Goal: Task Accomplishment & Management: Manage account settings

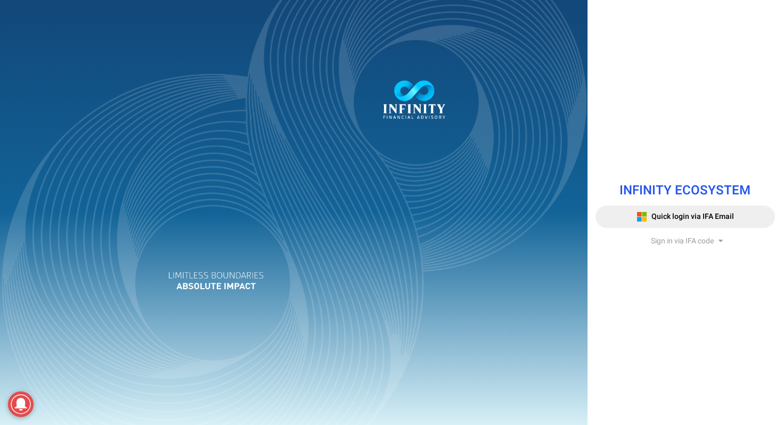
click at [675, 242] on span "Sign in via IFA code" at bounding box center [682, 241] width 63 height 11
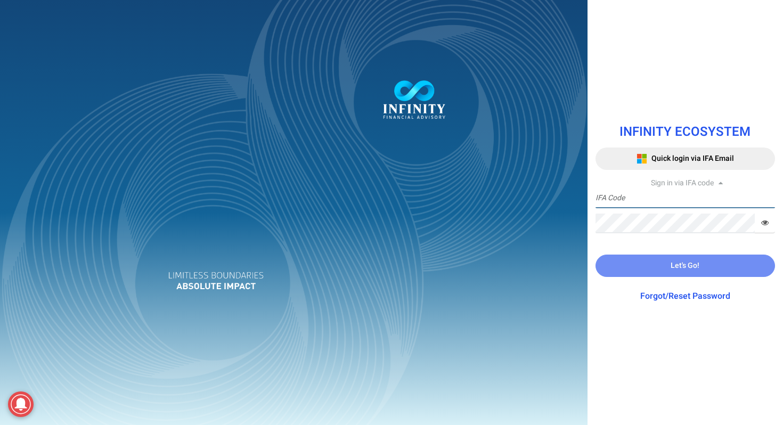
click at [642, 200] on input "text" at bounding box center [686, 199] width 180 height 20
type input "[EMAIL_ADDRESS][DOMAIN_NAME]"
click at [725, 198] on input "[EMAIL_ADDRESS][DOMAIN_NAME]" at bounding box center [686, 199] width 180 height 20
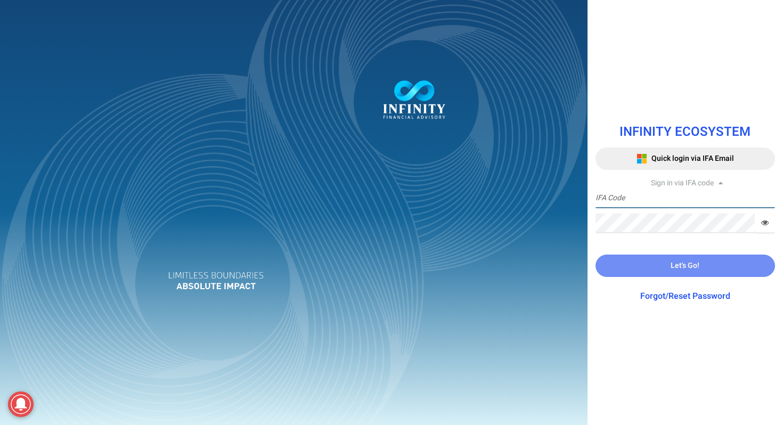
type input "VT03"
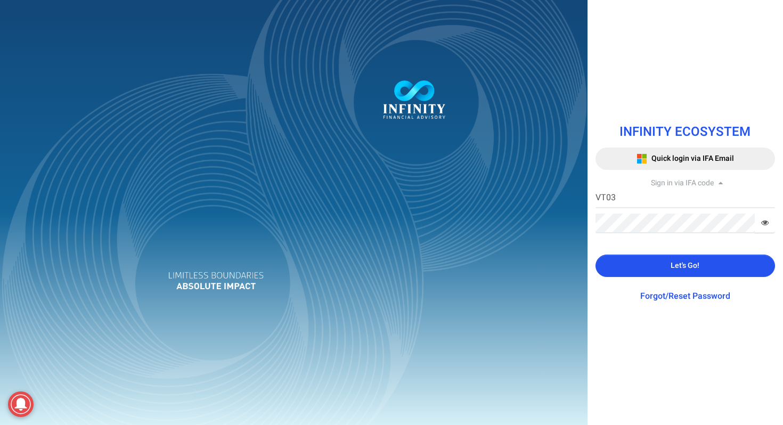
click at [707, 272] on button "Let's Go!" at bounding box center [686, 266] width 180 height 22
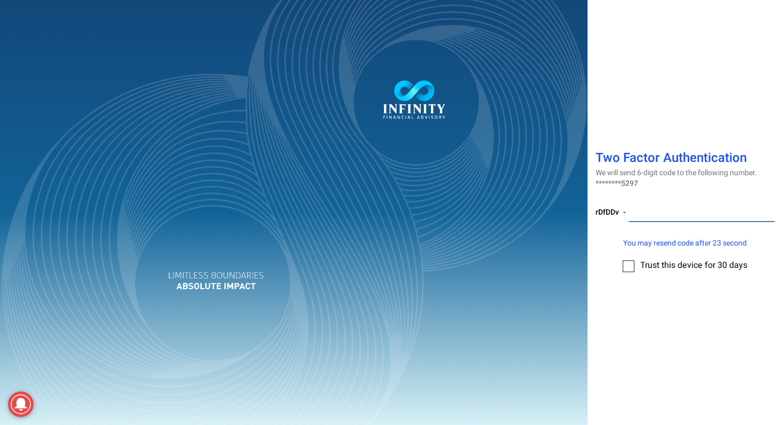
click at [655, 207] on input "number" at bounding box center [702, 212] width 147 height 20
paste input "539435"
type input "539435"
